Goal: Information Seeking & Learning: Learn about a topic

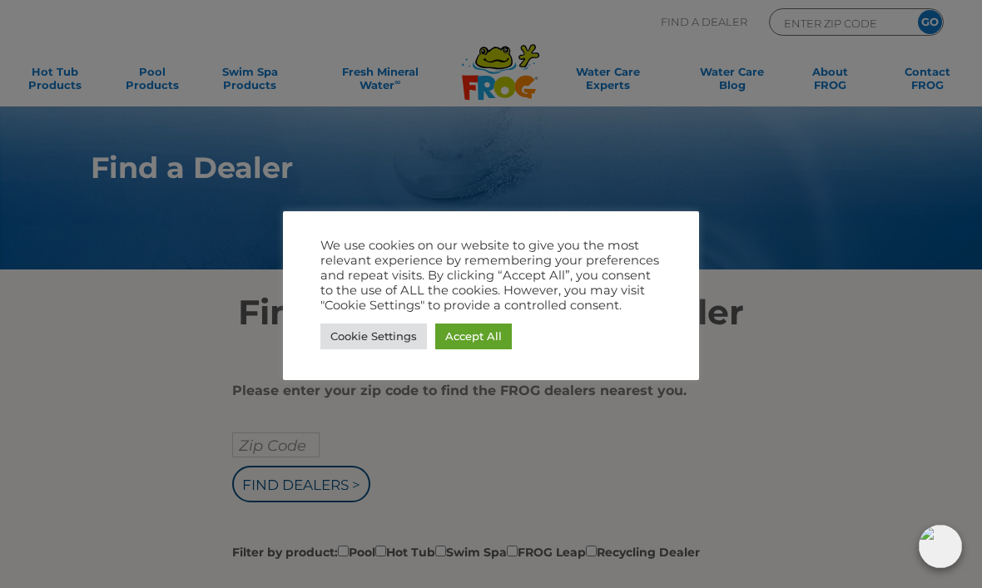
click at [500, 340] on link "Accept All" at bounding box center [473, 337] width 77 height 26
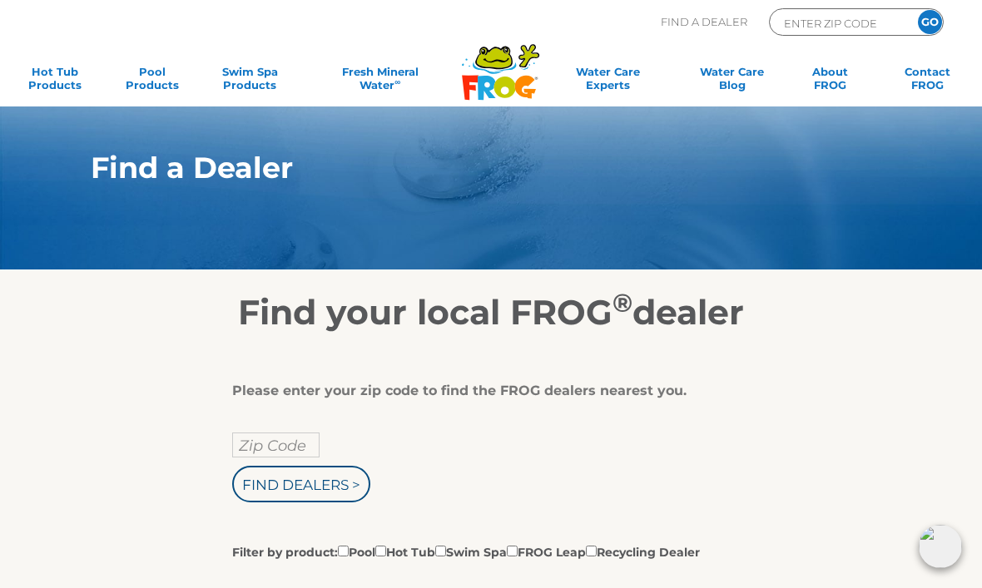
click at [264, 444] on input "Zip Code" at bounding box center [275, 445] width 87 height 25
type input "80015"
click at [350, 485] on input "Find Dealers >" at bounding box center [301, 484] width 138 height 37
click at [405, 542] on label "Filter by product: Pool Hot Tub Swim Spa FROG Leap Recycling Dealer" at bounding box center [466, 551] width 468 height 18
click at [349, 546] on input "Filter by product: Pool Hot Tub Swim Spa FROG Leap Recycling Dealer" at bounding box center [343, 551] width 11 height 11
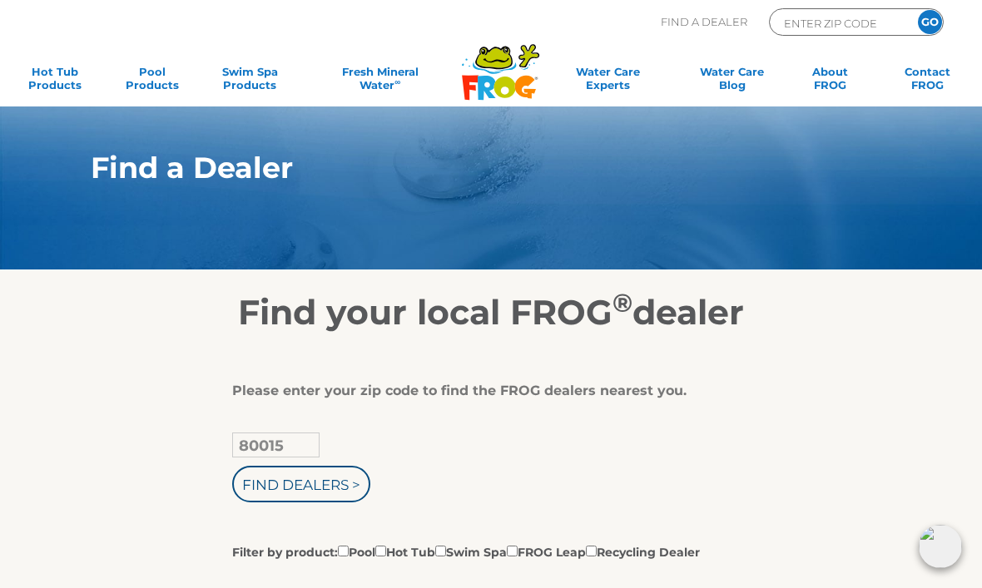
checkbox input "true"
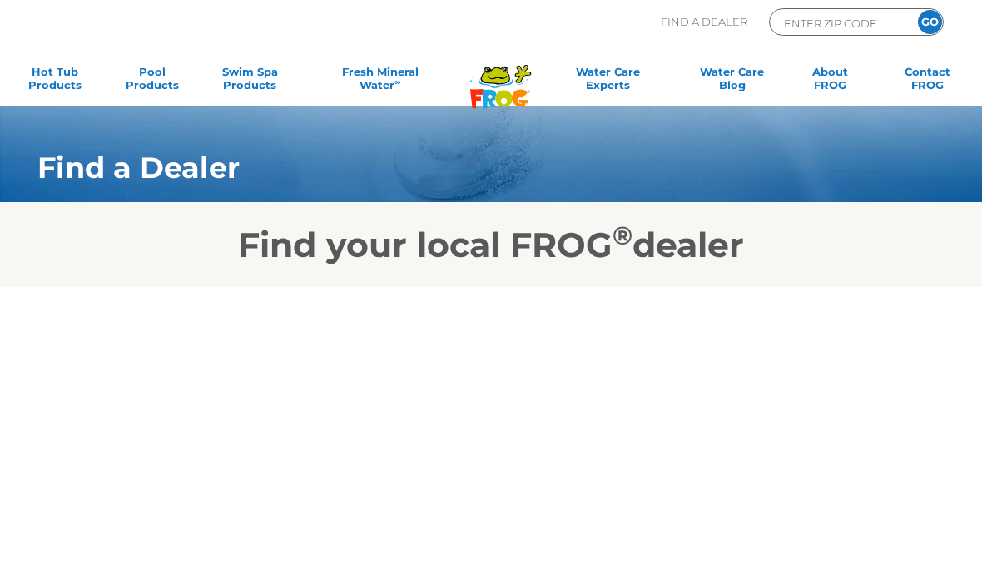
click at [401, 417] on body "Find A Dealer ENTER ZIP CODE GO MENU MENU Hot Tub Products All Hot Tub Products…" at bounding box center [491, 294] width 982 height 588
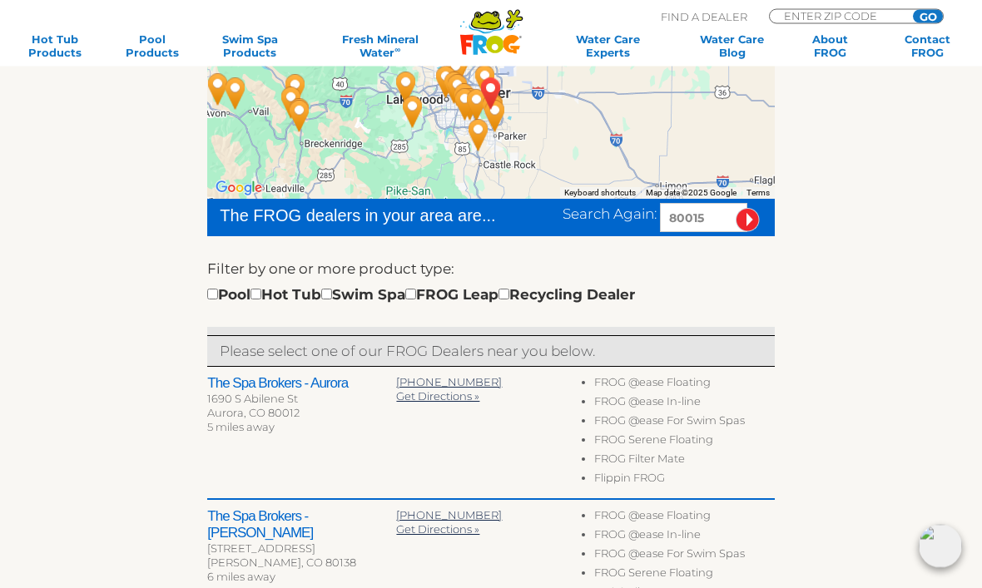
scroll to position [321, 0]
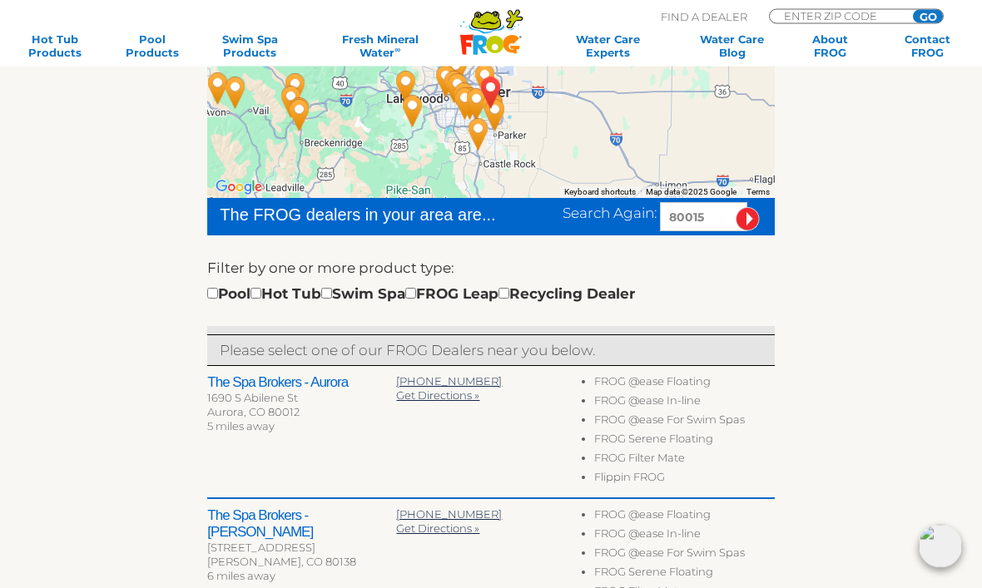
click at [282, 288] on div "Pool Hot Tub Swim Spa FROG Leap Recycling Dealer" at bounding box center [421, 295] width 428 height 22
click at [261, 291] on input "checkbox" at bounding box center [255, 294] width 11 height 11
checkbox input "true"
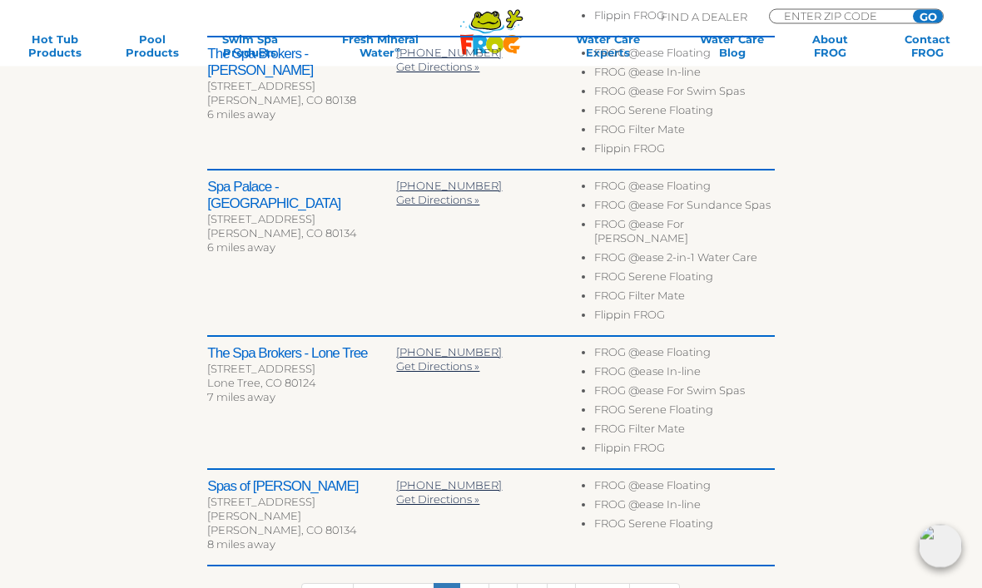
scroll to position [784, 0]
click at [478, 583] on link "2" at bounding box center [474, 599] width 30 height 32
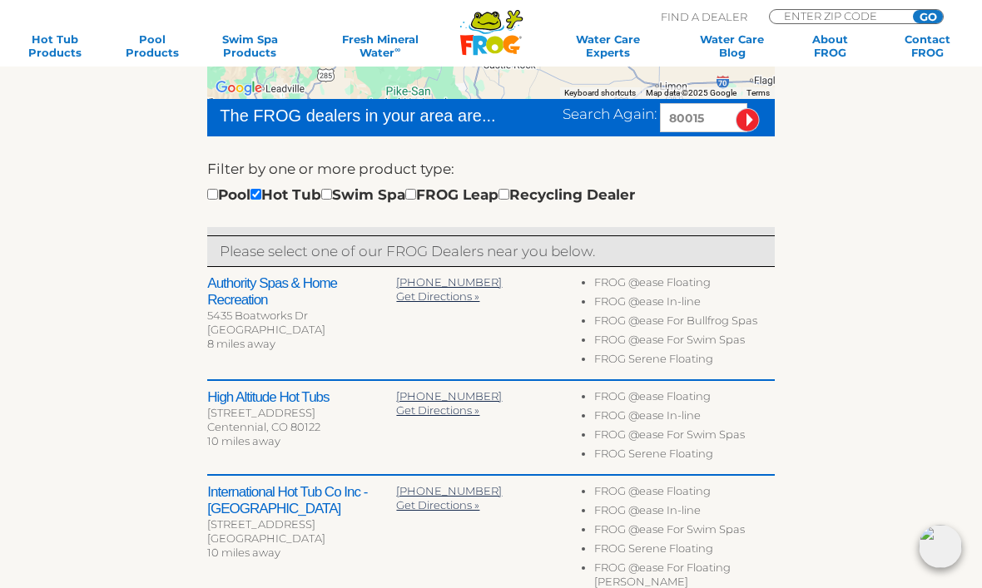
scroll to position [420, 0]
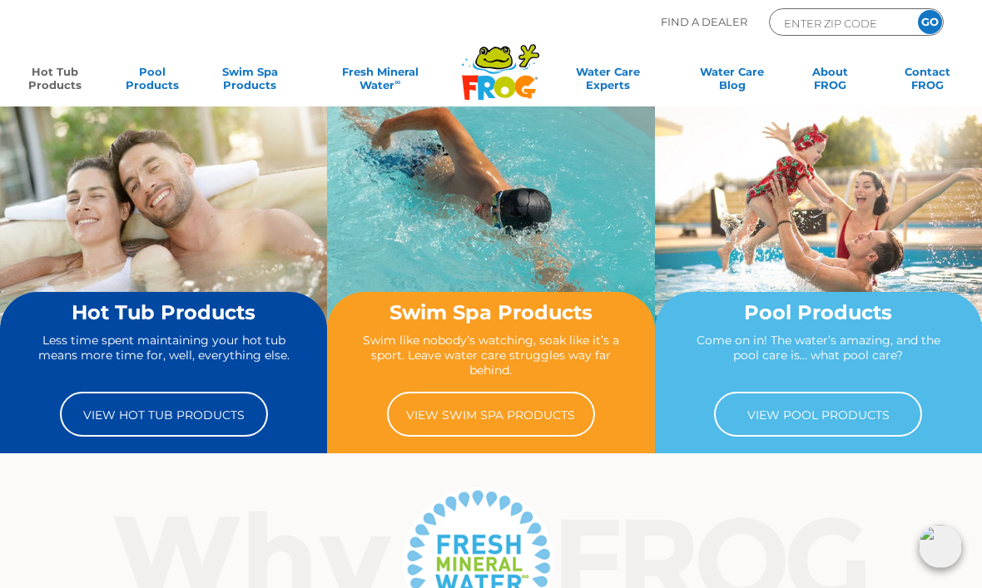
click at [49, 86] on link "Hot Tub Products" at bounding box center [55, 81] width 76 height 33
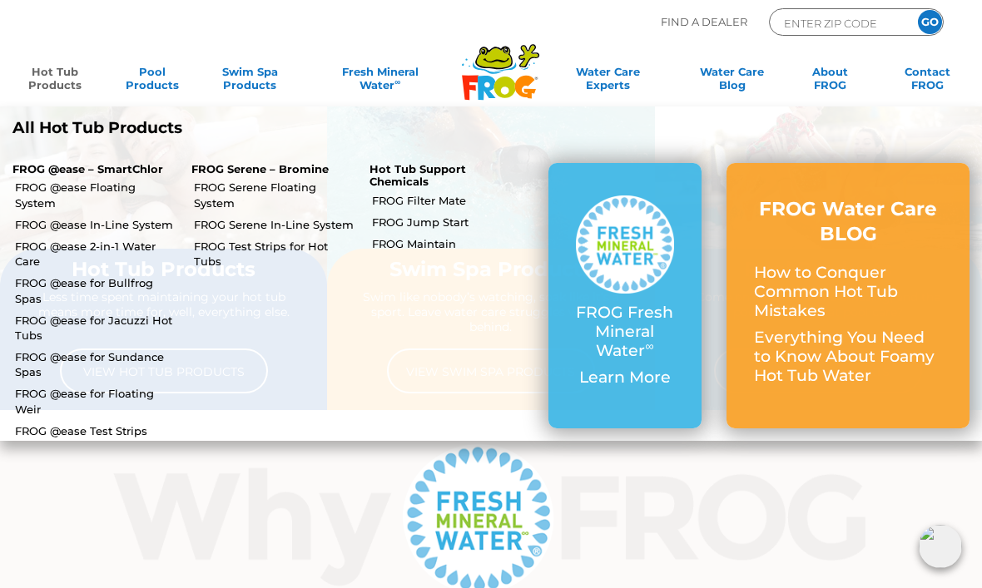
scroll to position [48, 0]
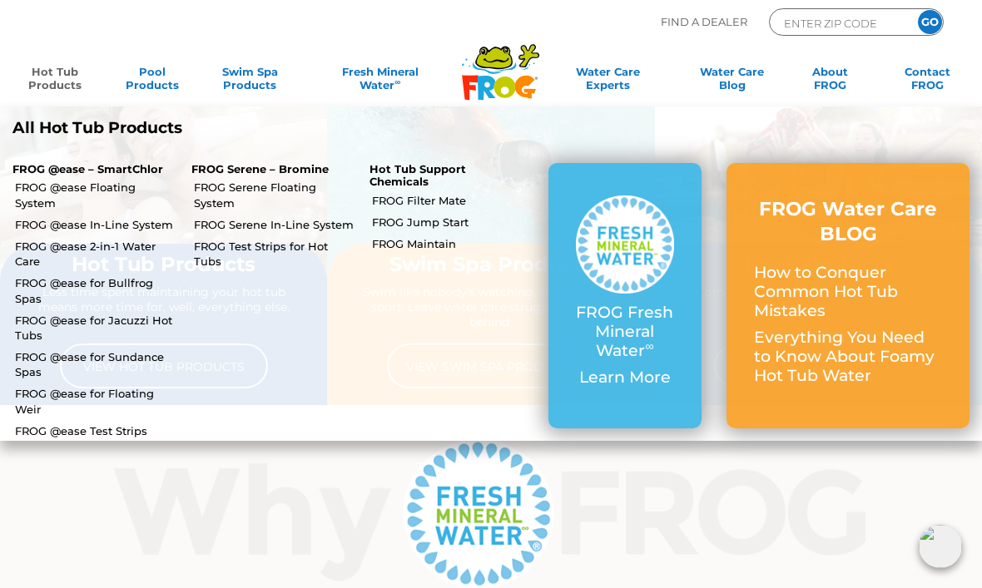
click at [636, 316] on p "FROG Fresh Mineral Water ∞" at bounding box center [625, 332] width 99 height 57
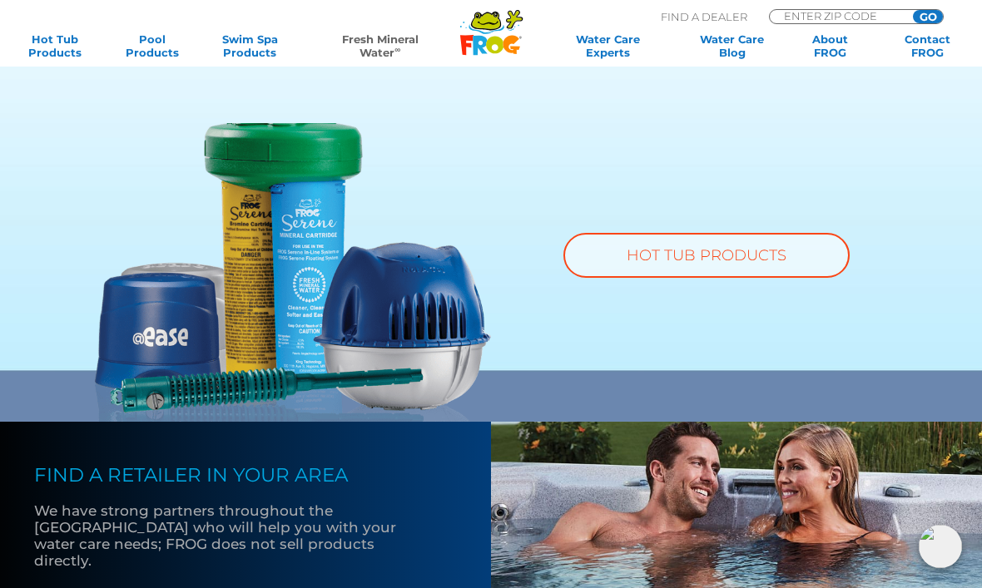
scroll to position [1052, 0]
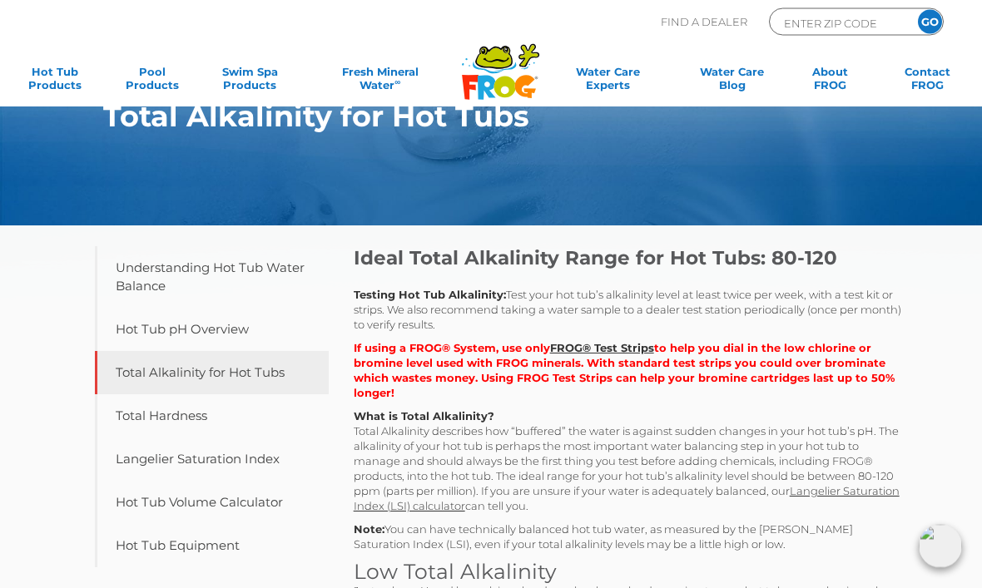
scroll to position [40, 0]
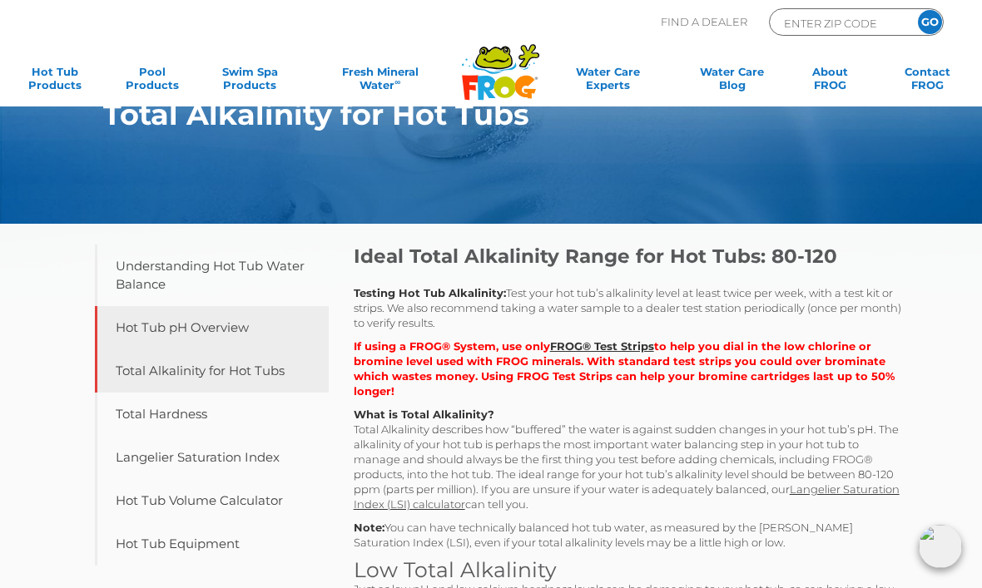
click at [136, 324] on link "Hot Tub pH Overview" at bounding box center [212, 327] width 234 height 43
